Goal: Task Accomplishment & Management: Complete application form

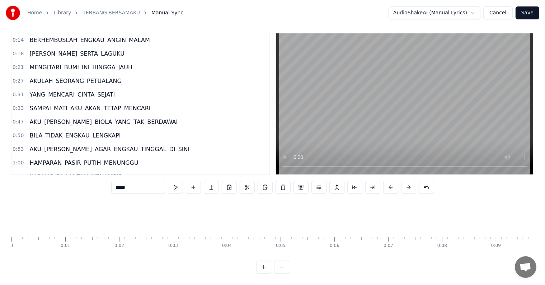
scroll to position [0, 9371]
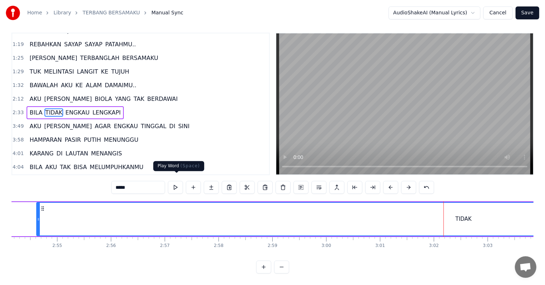
click at [176, 182] on button at bounding box center [175, 187] width 15 height 13
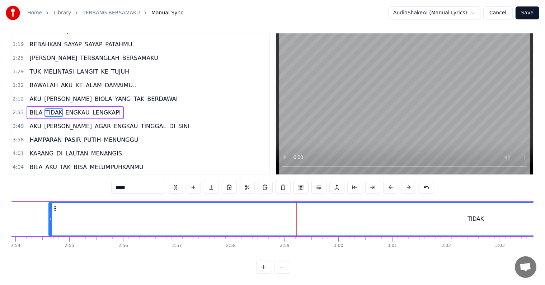
click at [176, 181] on button at bounding box center [175, 187] width 15 height 13
click at [492, 13] on button "Cancel" at bounding box center [497, 12] width 29 height 13
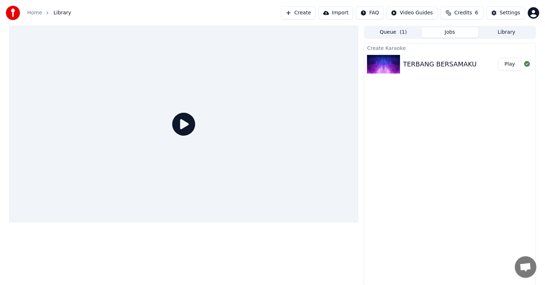
click at [301, 11] on button "Create" at bounding box center [298, 12] width 35 height 13
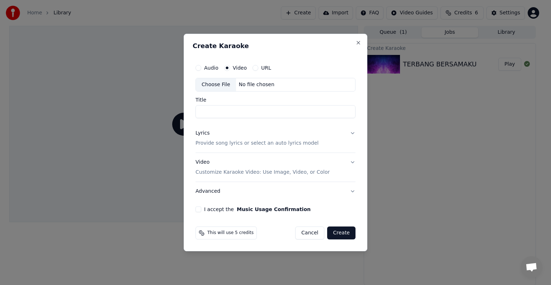
click at [283, 84] on div "Choose File No file chosen" at bounding box center [276, 85] width 160 height 14
type input "**********"
click at [352, 133] on button "Lyrics Provide song lyrics or select an auto lyrics model" at bounding box center [276, 138] width 160 height 29
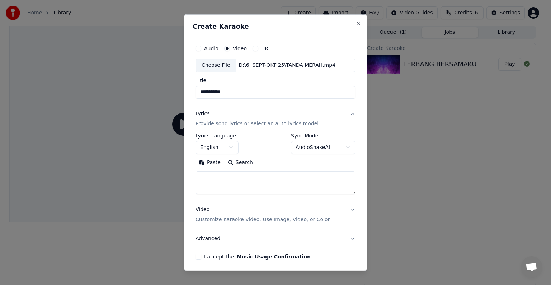
click at [229, 147] on body "**********" at bounding box center [272, 142] width 545 height 285
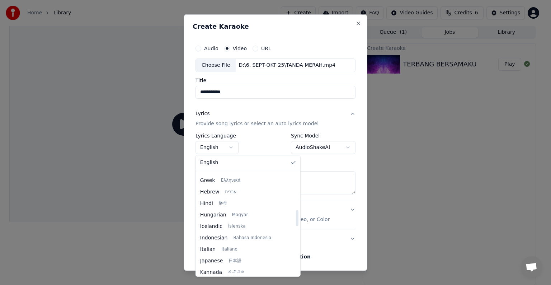
scroll to position [251, 0]
select select "**"
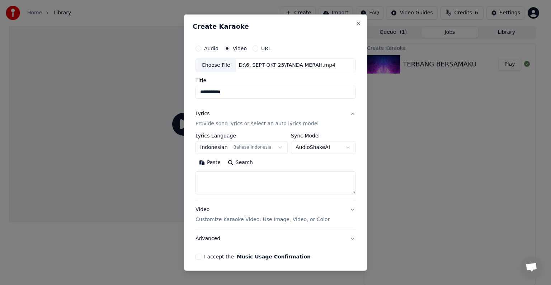
click at [285, 178] on textarea at bounding box center [276, 182] width 160 height 23
paste textarea "**********"
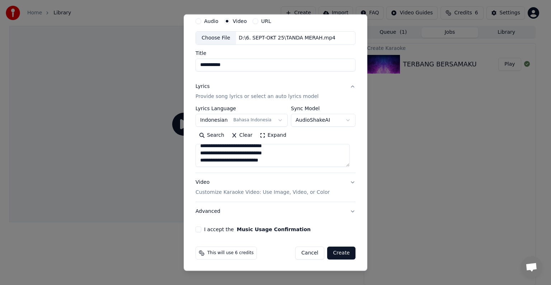
type textarea "**********"
click at [272, 191] on p "Customize Karaoke Video: Use Image, Video, or Color" at bounding box center [263, 192] width 134 height 7
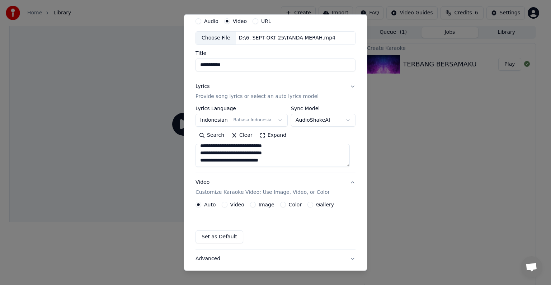
scroll to position [8, 0]
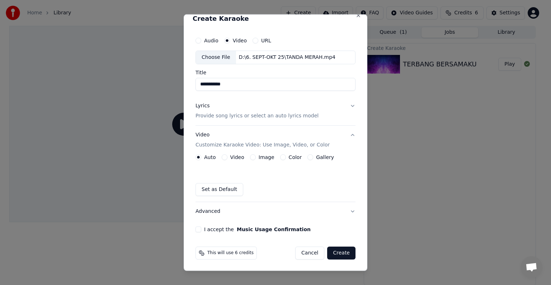
click at [226, 157] on button "Video" at bounding box center [225, 157] width 6 height 6
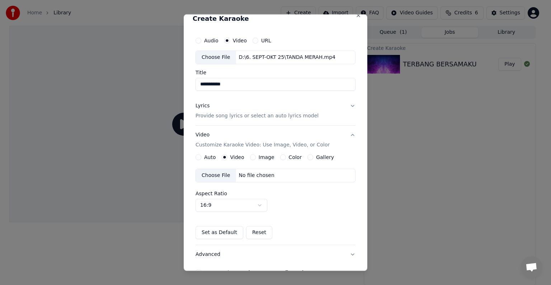
click at [258, 174] on div "No file chosen" at bounding box center [256, 175] width 41 height 7
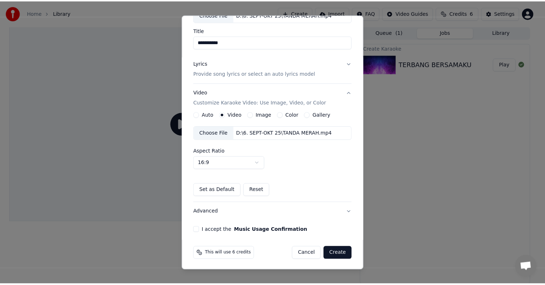
scroll to position [51, 0]
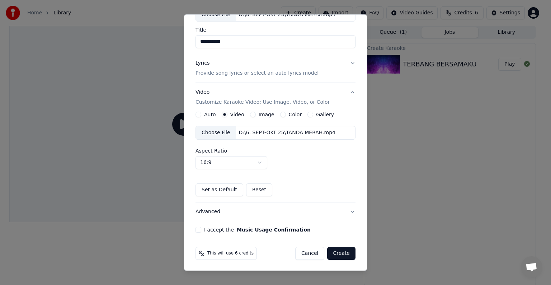
click at [198, 227] on button "I accept the Music Usage Confirmation" at bounding box center [199, 230] width 6 height 6
click at [338, 252] on button "Create" at bounding box center [341, 253] width 28 height 13
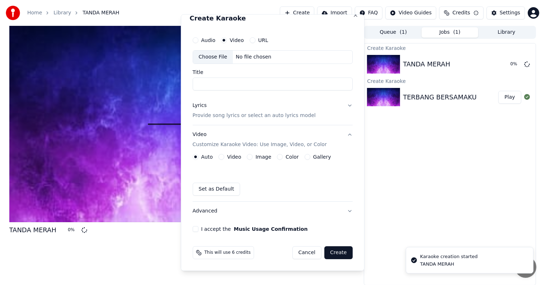
scroll to position [8, 0]
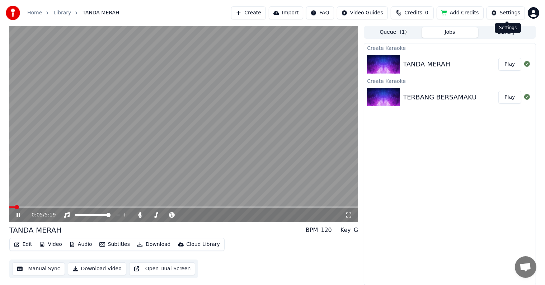
click at [509, 17] on button "Settings" at bounding box center [505, 12] width 38 height 13
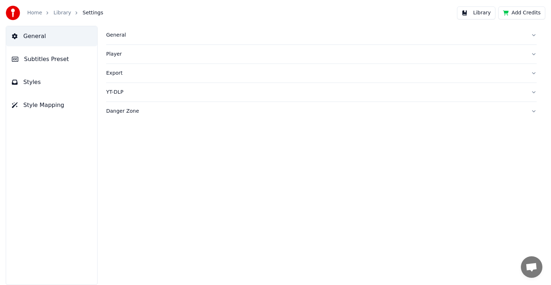
click at [52, 111] on button "Style Mapping" at bounding box center [51, 105] width 91 height 20
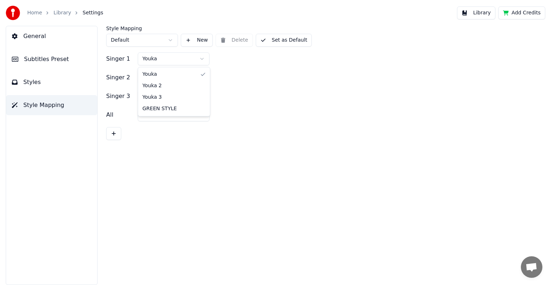
click at [197, 57] on html "Home Library Settings Library Add Credits General Subtitles Preset Styles Style…" at bounding box center [275, 142] width 551 height 285
click at [285, 44] on button "Set as Default" at bounding box center [284, 40] width 56 height 13
click at [488, 15] on button "Library" at bounding box center [476, 12] width 38 height 13
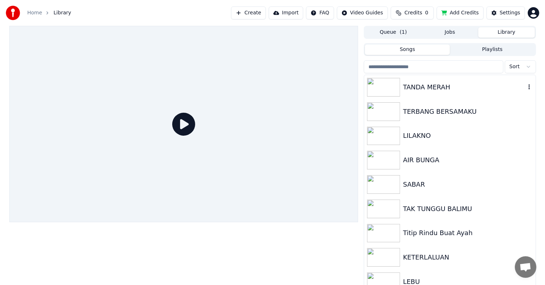
click at [413, 86] on div "TANDA MERAH" at bounding box center [464, 87] width 122 height 10
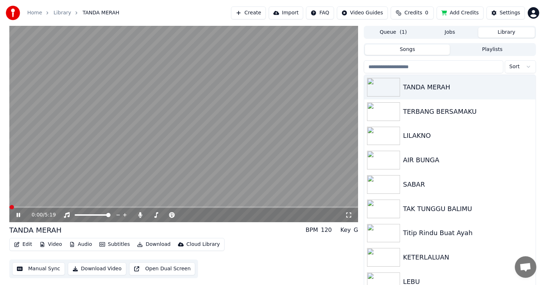
click at [40, 269] on button "Manual Sync" at bounding box center [38, 268] width 53 height 13
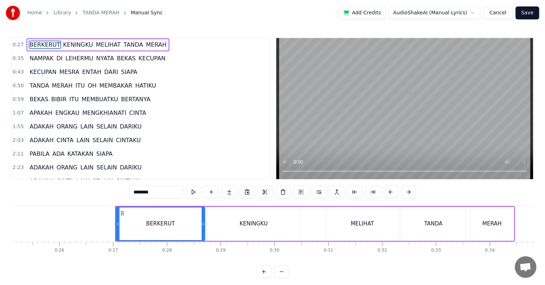
scroll to position [0, 1419]
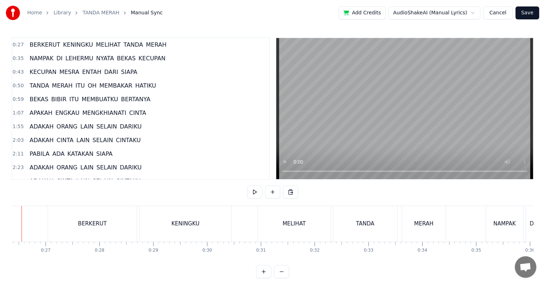
scroll to position [0, 1393]
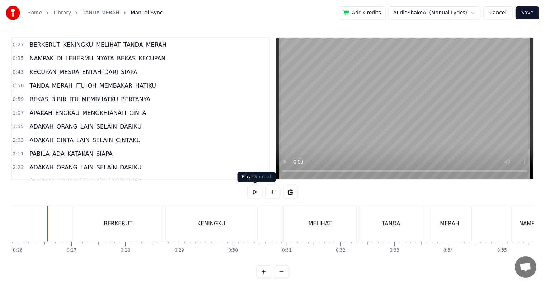
click at [253, 192] on button at bounding box center [254, 191] width 15 height 13
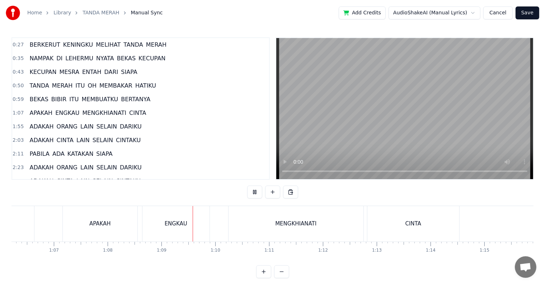
scroll to position [0, 3679]
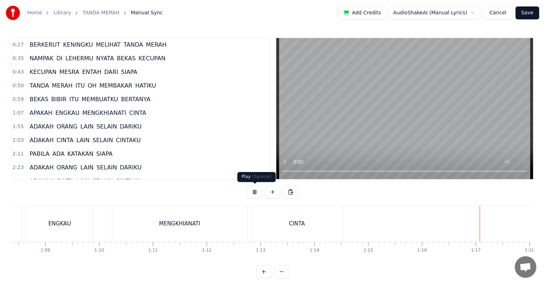
click at [258, 195] on button at bounding box center [254, 191] width 15 height 13
click at [255, 192] on button at bounding box center [254, 191] width 15 height 13
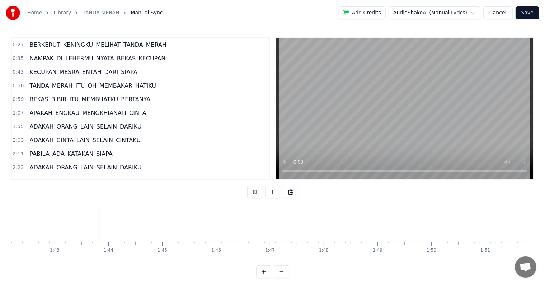
scroll to position [0, 5513]
click at [37, 124] on span "ADAKAH" at bounding box center [41, 126] width 25 height 8
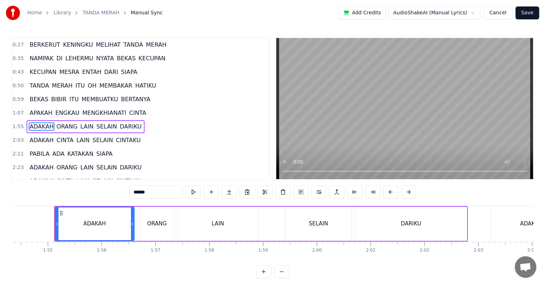
scroll to position [0, 6158]
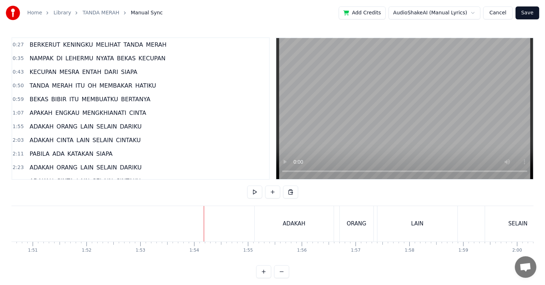
scroll to position [0, 5874]
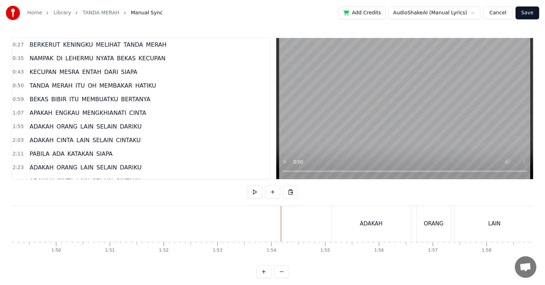
click at [254, 194] on button at bounding box center [254, 191] width 15 height 13
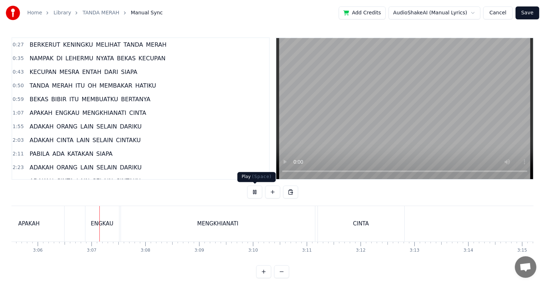
scroll to position [0, 9995]
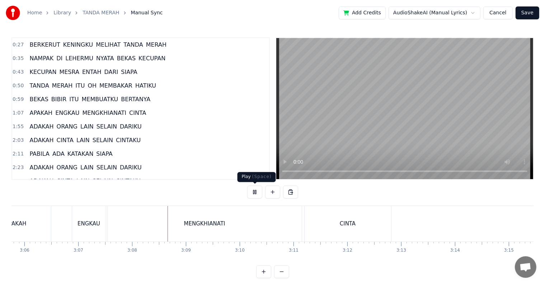
click at [256, 195] on button at bounding box center [254, 191] width 15 height 13
click at [84, 217] on div "ENGKAU" at bounding box center [89, 224] width 34 height 36
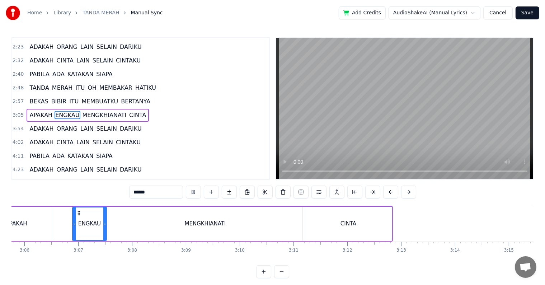
scroll to position [11, 0]
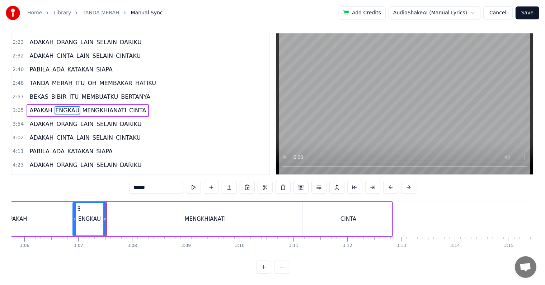
click at [157, 215] on div "MENGKHIANATI" at bounding box center [205, 219] width 194 height 34
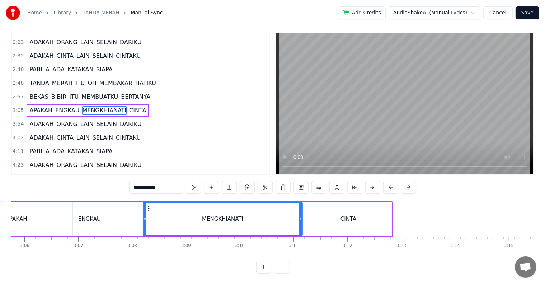
drag, startPoint x: 109, startPoint y: 217, endPoint x: 143, endPoint y: 214, distance: 35.0
click at [143, 214] on div at bounding box center [144, 219] width 3 height 33
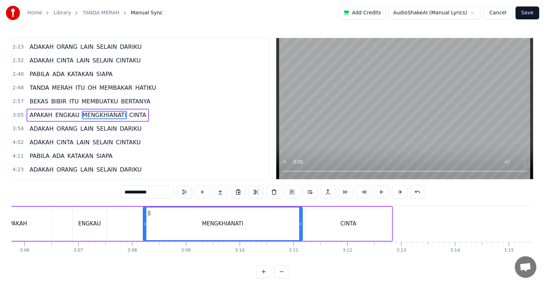
click at [91, 222] on div "ENGKAU" at bounding box center [89, 224] width 23 height 8
type input "******"
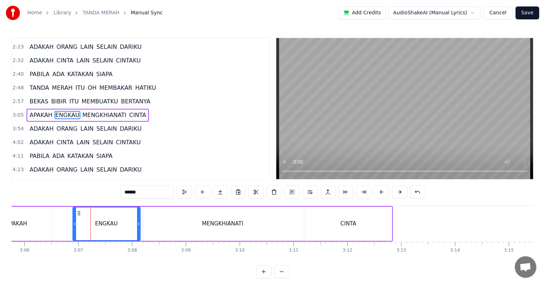
drag, startPoint x: 104, startPoint y: 225, endPoint x: 138, endPoint y: 225, distance: 33.7
click at [138, 225] on icon at bounding box center [138, 224] width 3 height 6
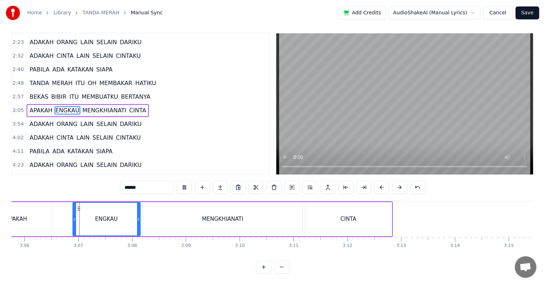
scroll to position [11, 0]
click at [66, 217] on div "APAKAH ENGKAU MENGKHIANATI CINTA" at bounding box center [186, 219] width 413 height 36
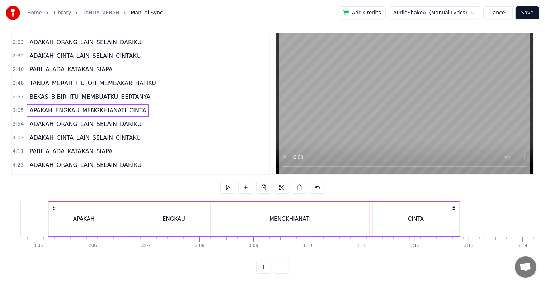
scroll to position [0, 9915]
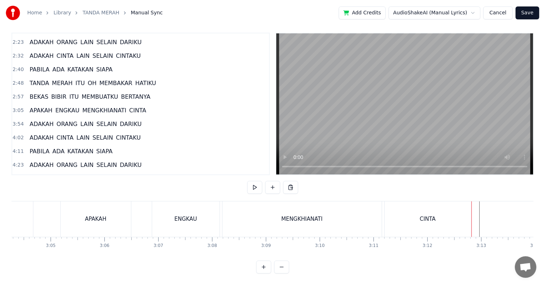
click at [40, 120] on span "ADAKAH" at bounding box center [41, 124] width 25 height 8
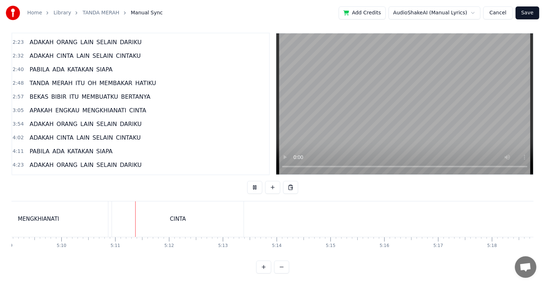
scroll to position [0, 16647]
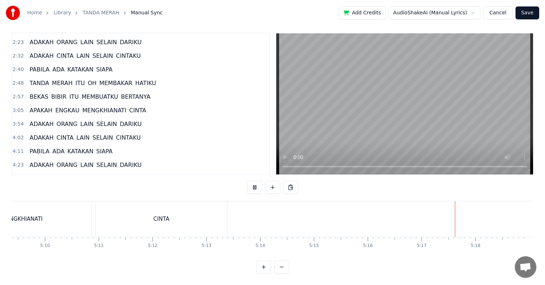
click at [528, 9] on button "Save" at bounding box center [527, 12] width 24 height 13
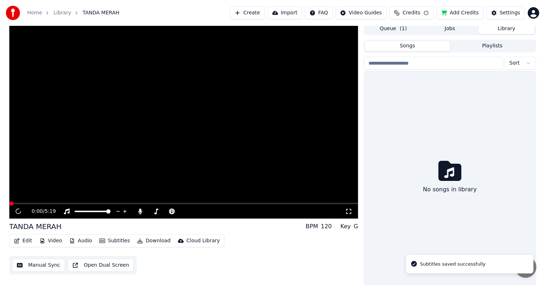
scroll to position [3, 0]
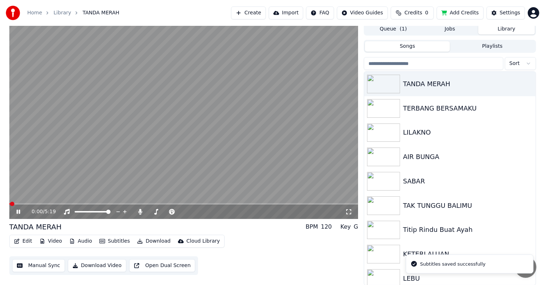
click at [99, 264] on button "Download Video" at bounding box center [97, 265] width 58 height 13
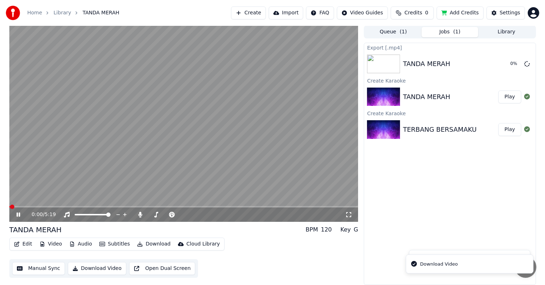
scroll to position [0, 0]
click at [20, 214] on icon at bounding box center [19, 215] width 4 height 4
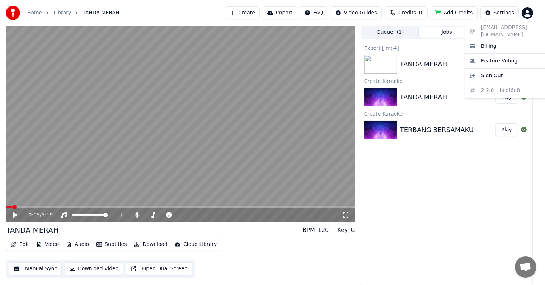
click at [528, 15] on html "Home Library TANDA MERAH Create Import FAQ Video Guides Credits 0 Add Credits S…" at bounding box center [272, 142] width 545 height 285
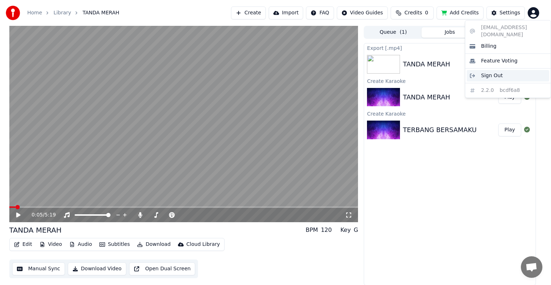
click at [508, 70] on div "Sign Out" at bounding box center [508, 75] width 83 height 11
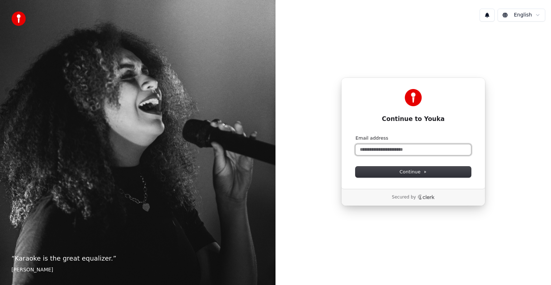
click at [418, 152] on input "Email address" at bounding box center [413, 149] width 116 height 11
click at [417, 173] on span "Continue" at bounding box center [413, 172] width 27 height 6
type input "**********"
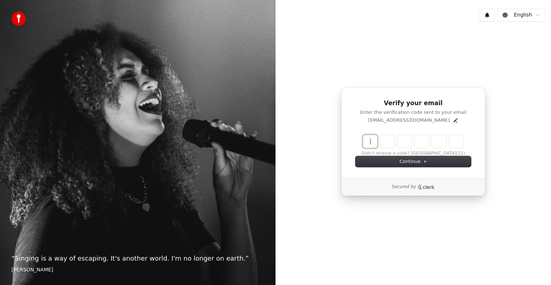
click at [372, 143] on input "Enter verification code" at bounding box center [420, 141] width 115 height 13
type input "******"
